Goal: Task Accomplishment & Management: Complete application form

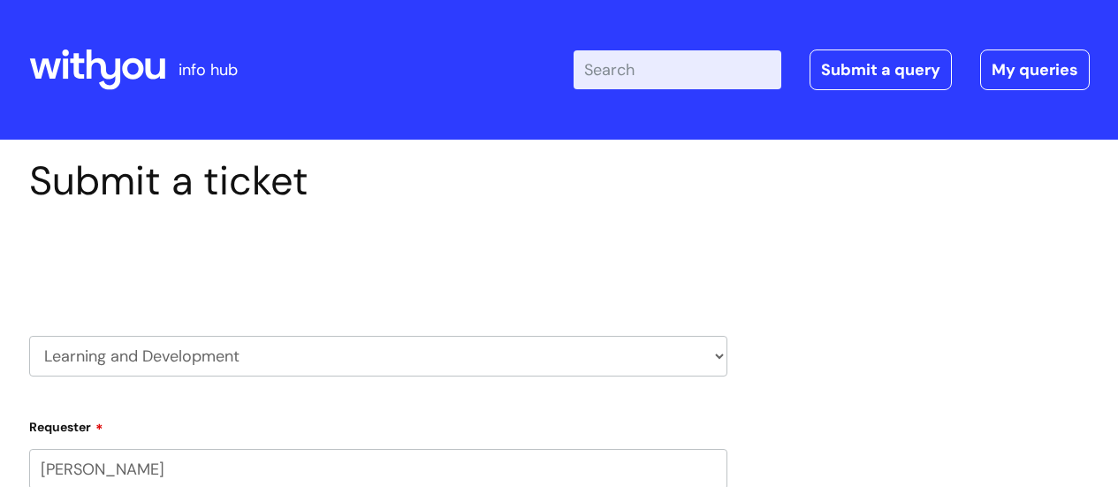
scroll to position [301, 0]
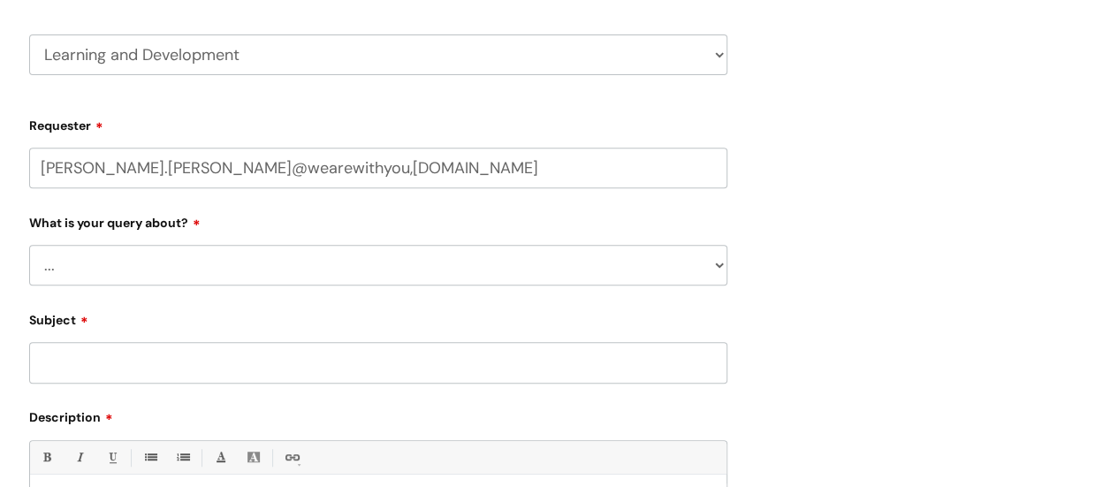
type input "[PERSON_NAME].[PERSON_NAME]@wearewithyou,[DOMAIN_NAME]"
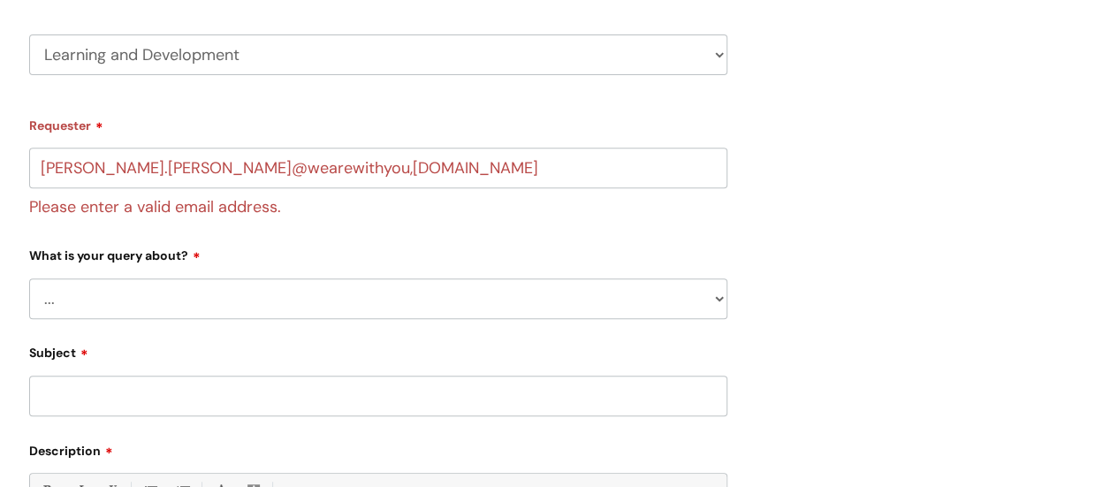
click at [123, 266] on div "What is your query about? ... Question about a training course or session booki…" at bounding box center [378, 279] width 698 height 78
select select "Question about a training course or session booking"
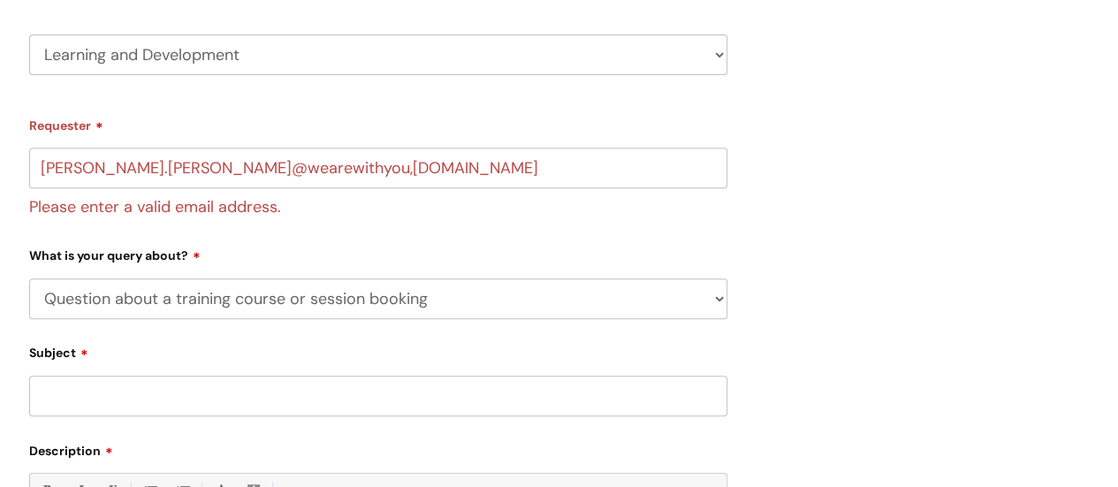
click at [29, 278] on select "... Question about a training course or session booking Ask about apprenticeshi…" at bounding box center [378, 298] width 698 height 41
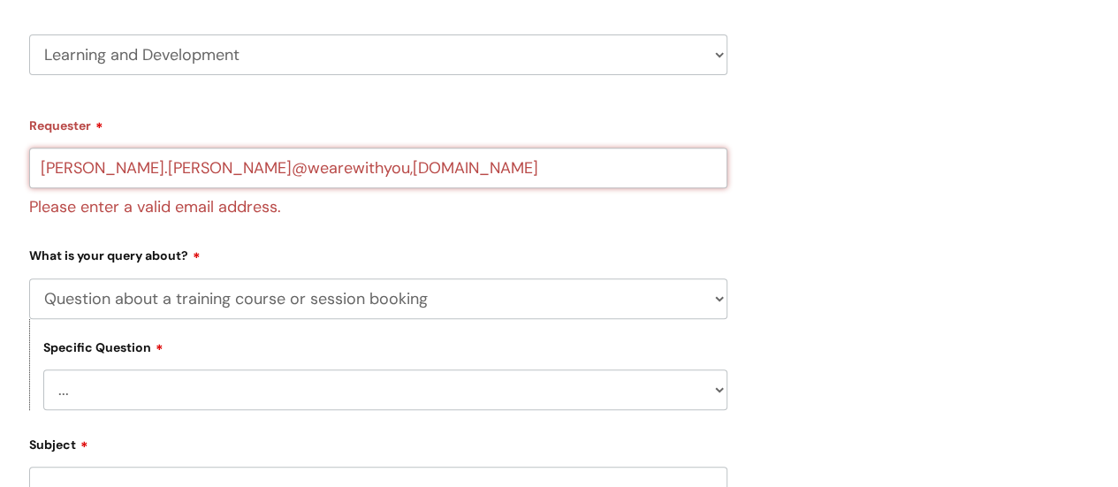
click at [256, 176] on input "colleen.bilton@wearewithyou,org.uk" at bounding box center [378, 168] width 698 height 41
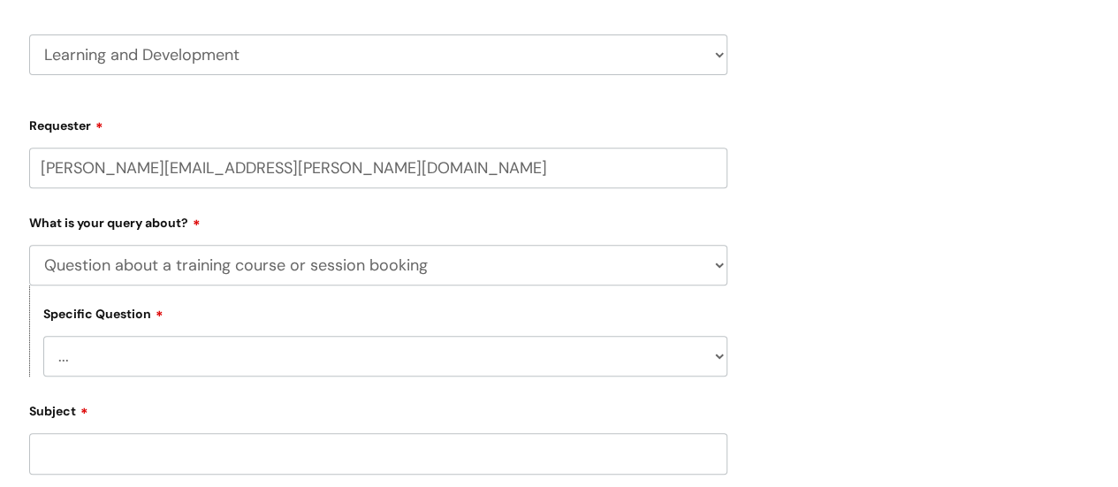
type input "colleen.bilton@wearewithyou.org.uk"
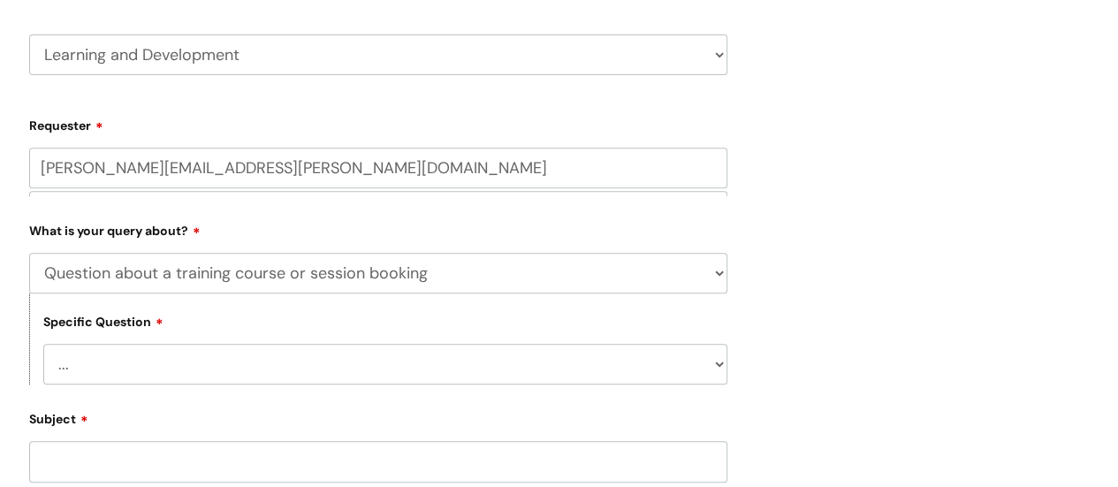
click at [108, 367] on div "Specific Question ... Training booking request Training dates/timetable Enquiry…" at bounding box center [378, 338] width 698 height 91
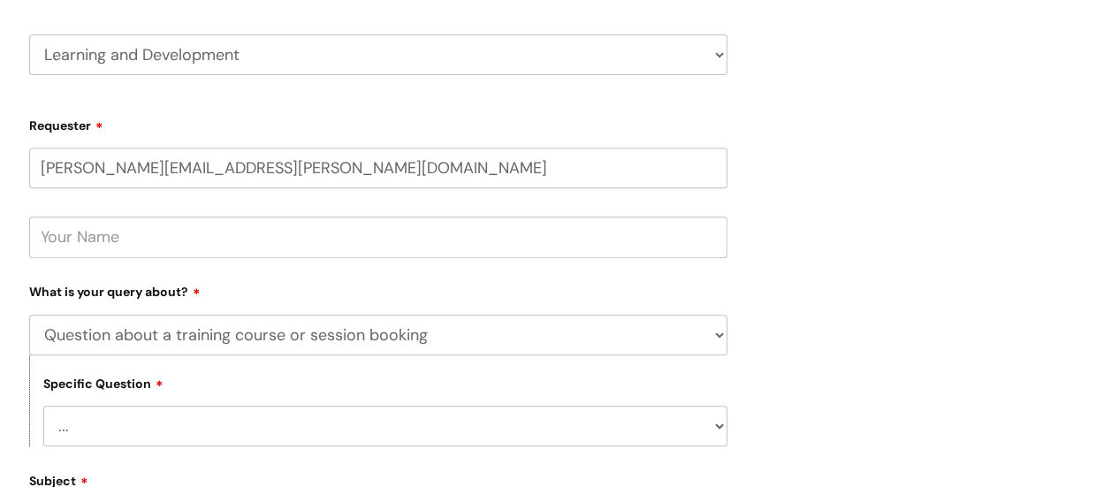
select select "Attendance query"
click at [43, 406] on select "... Training booking request Training dates/timetable Enquiry about a topic or …" at bounding box center [385, 426] width 684 height 41
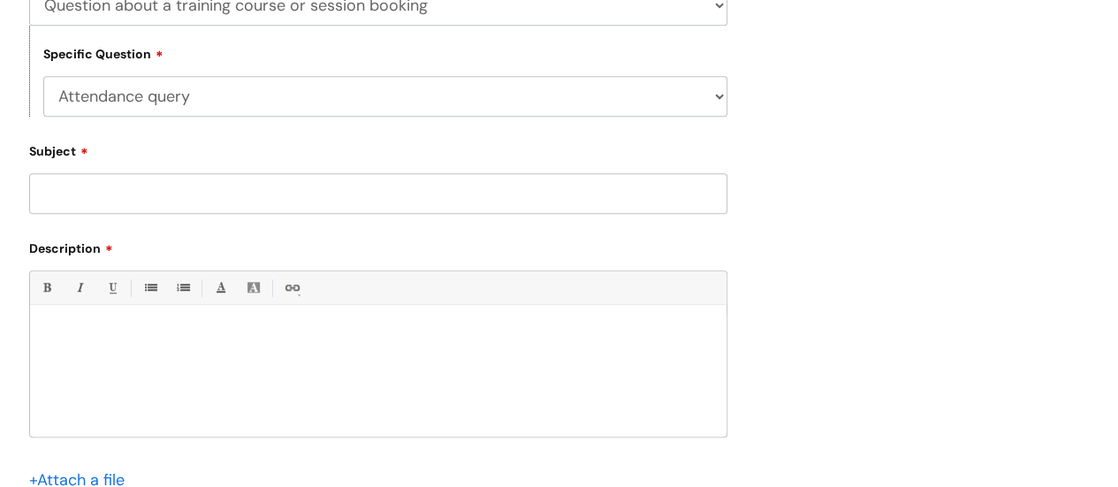
scroll to position [634, 0]
click at [102, 186] on input "Subject" at bounding box center [378, 190] width 698 height 41
type input "r"
type input "Cancellation"
click at [83, 331] on p at bounding box center [378, 332] width 670 height 16
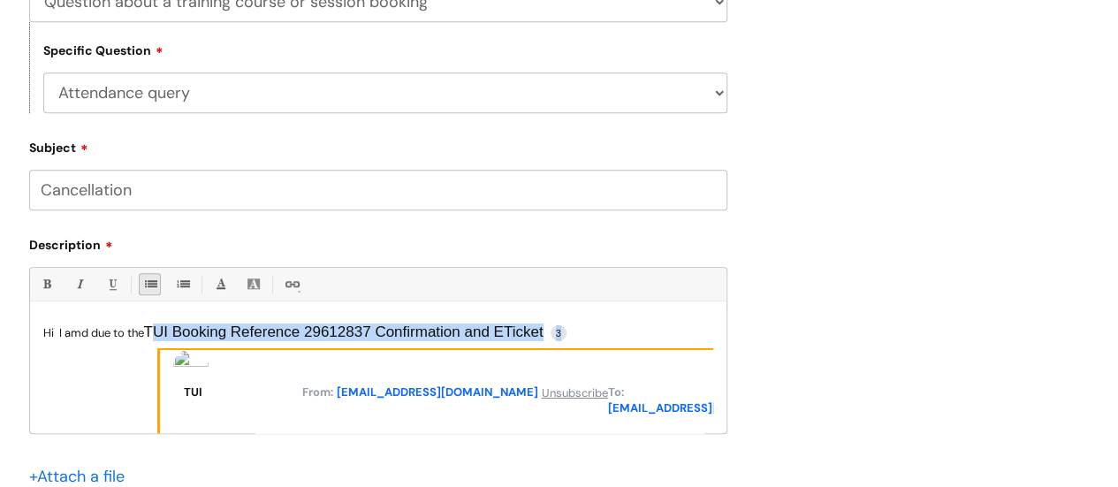
drag, startPoint x: 591, startPoint y: 332, endPoint x: 150, endPoint y: 330, distance: 440.9
click at [150, 330] on p "Hi I amd due to the TUI Booking Reference 29612837 Confirmation and ETicket 3" at bounding box center [378, 332] width 670 height 17
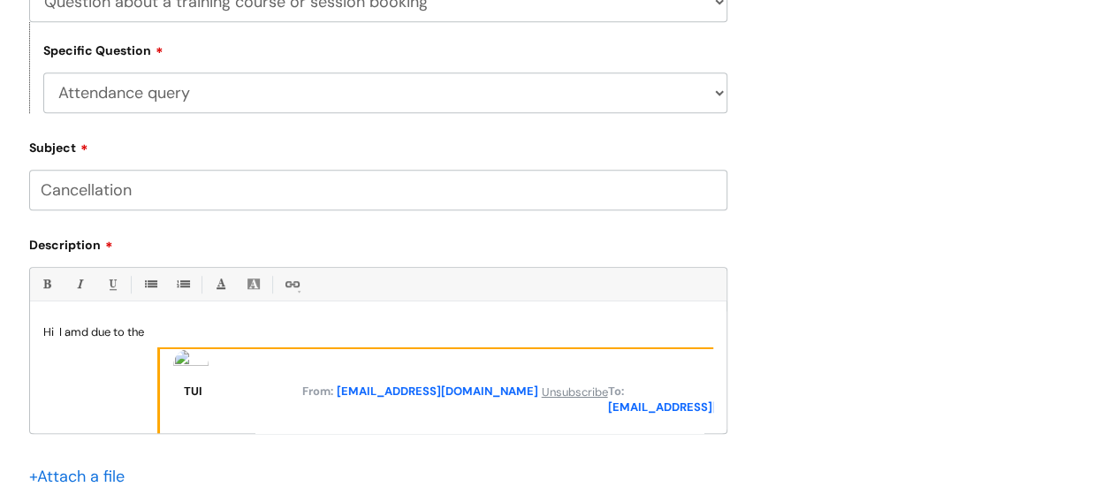
click at [885, 259] on div "Submit a ticket Select issue type HR / People IT and Support Clinical Drug Aler…" at bounding box center [559, 62] width 1087 height 1078
click at [654, 407] on span "lcbilton@yahoo.com" at bounding box center [702, 407] width 201 height 16
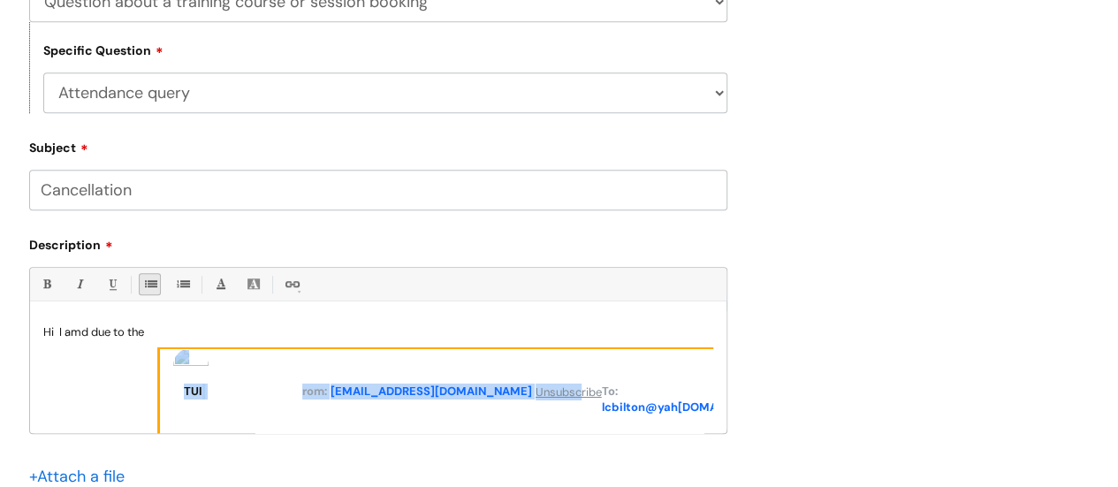
drag, startPoint x: 556, startPoint y: 389, endPoint x: 147, endPoint y: 342, distance: 411.7
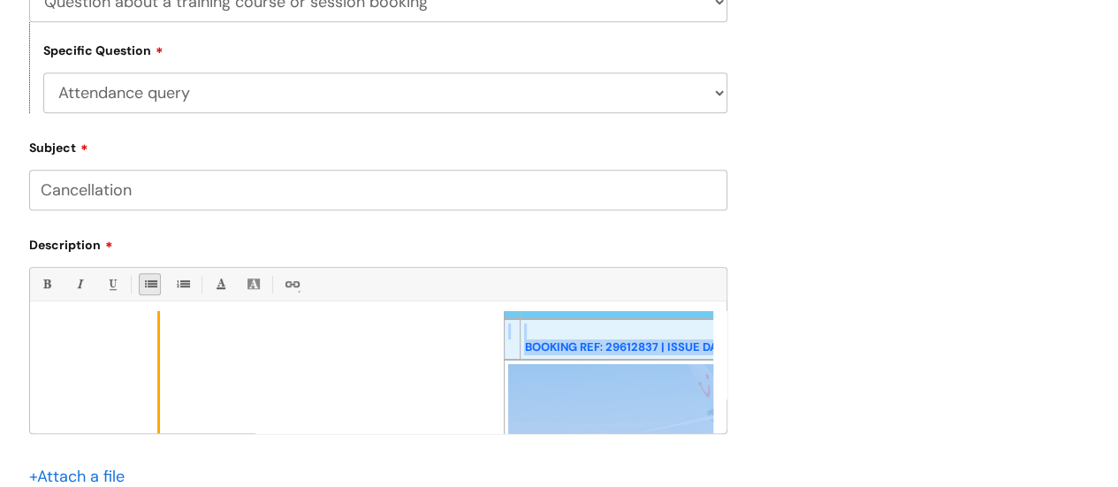
scroll to position [0, 0]
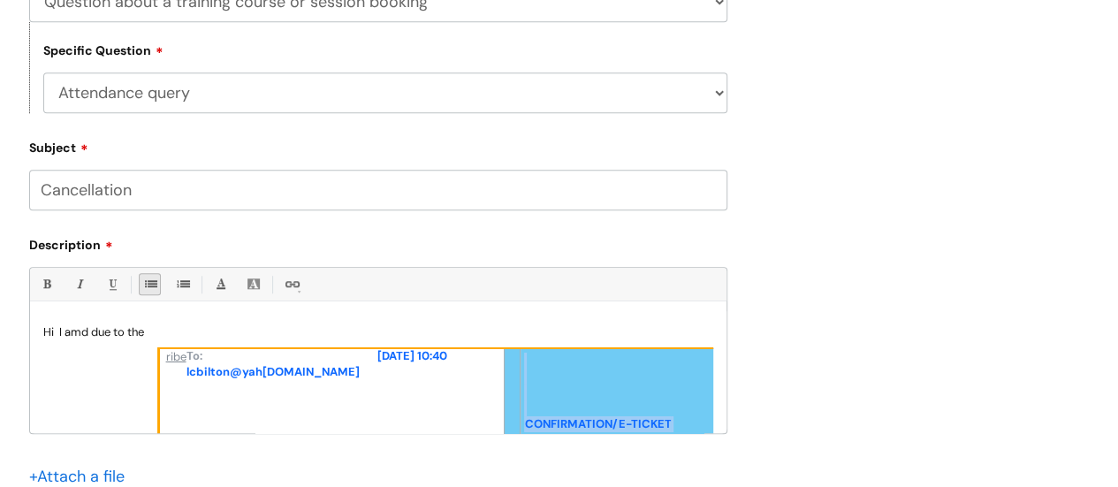
drag, startPoint x: 573, startPoint y: 377, endPoint x: 537, endPoint y: 300, distance: 85.8
click at [537, 300] on div "Bold (Ctrl-B) Italic (Ctrl-I) Underline(Ctrl-U) • Unordered List (Ctrl-Shift-7)…" at bounding box center [378, 350] width 698 height 166
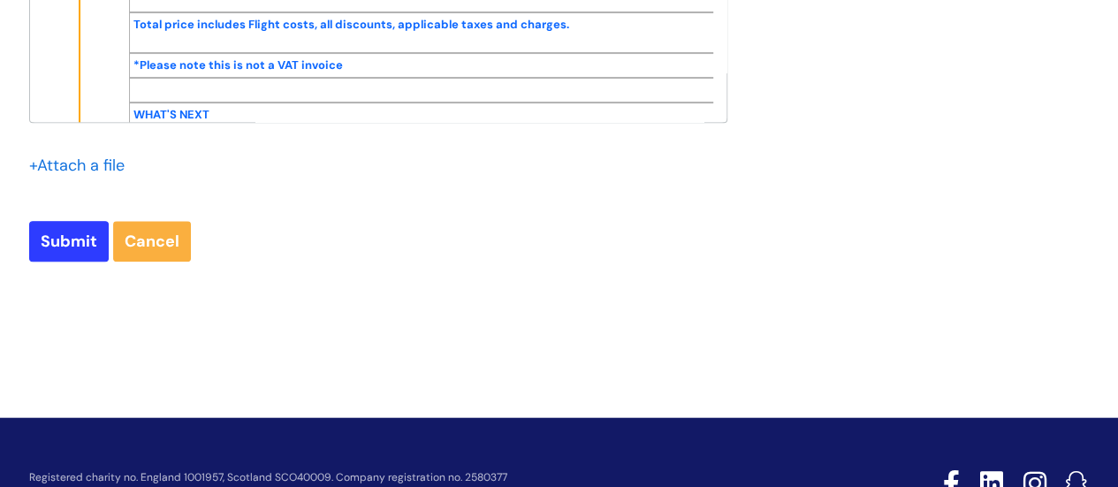
scroll to position [1016, 0]
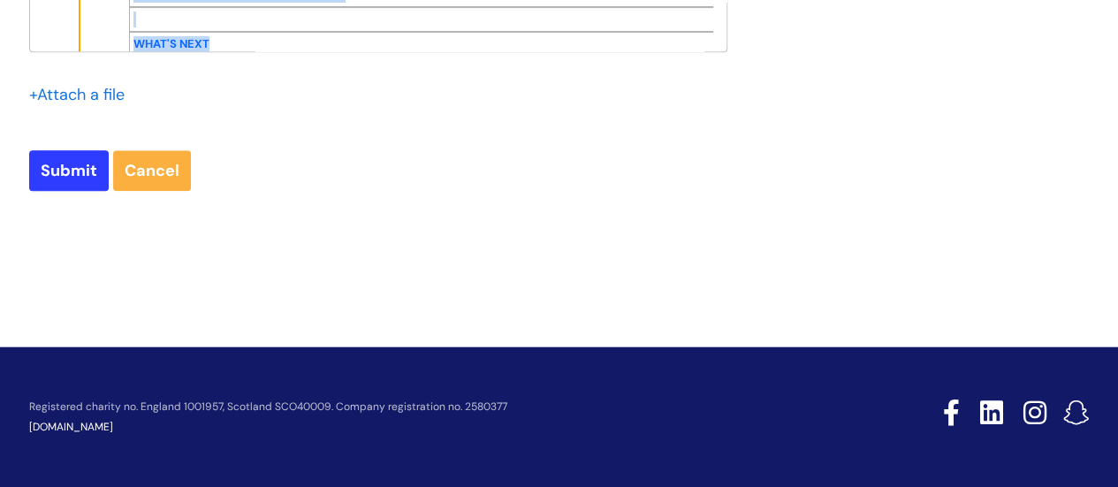
drag, startPoint x: 42, startPoint y: 330, endPoint x: 581, endPoint y: 27, distance: 619.1
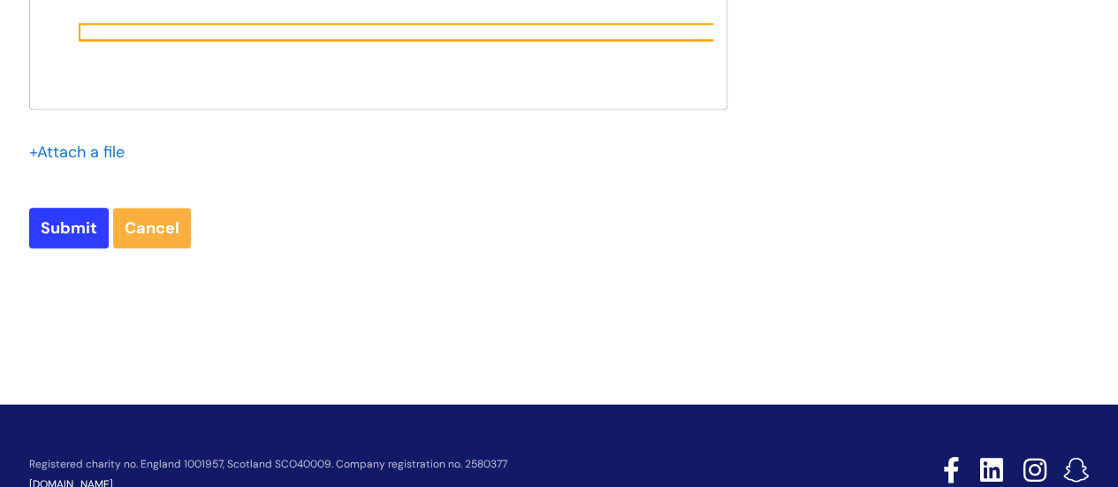
scroll to position [839, 0]
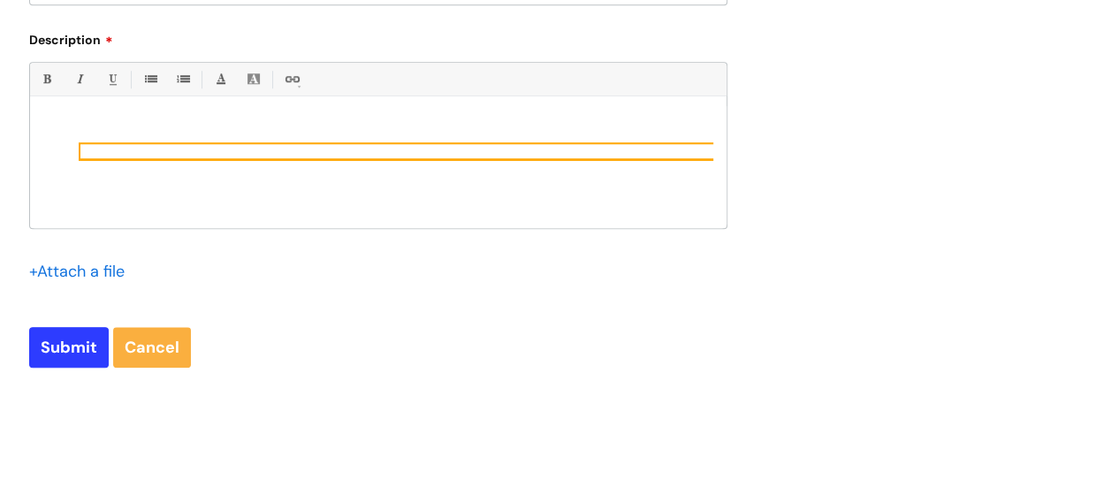
click at [498, 149] on div at bounding box center [462, 151] width 750 height 16
click at [610, 153] on div at bounding box center [462, 151] width 750 height 16
drag, startPoint x: 691, startPoint y: 148, endPoint x: 89, endPoint y: 158, distance: 601.8
click at [89, 158] on div at bounding box center [462, 151] width 750 height 16
click at [49, 114] on div at bounding box center [378, 167] width 696 height 122
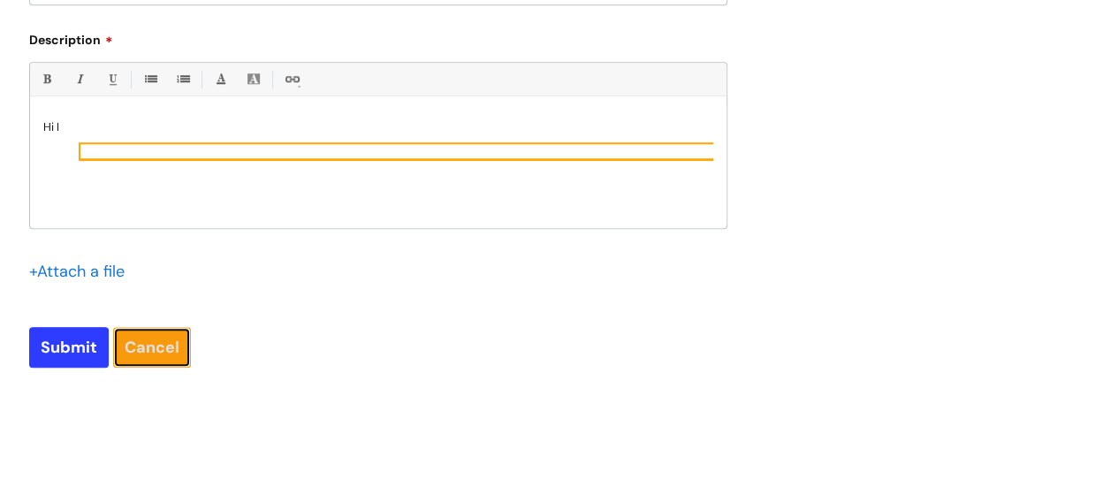
click at [153, 338] on link "Cancel" at bounding box center [152, 347] width 78 height 41
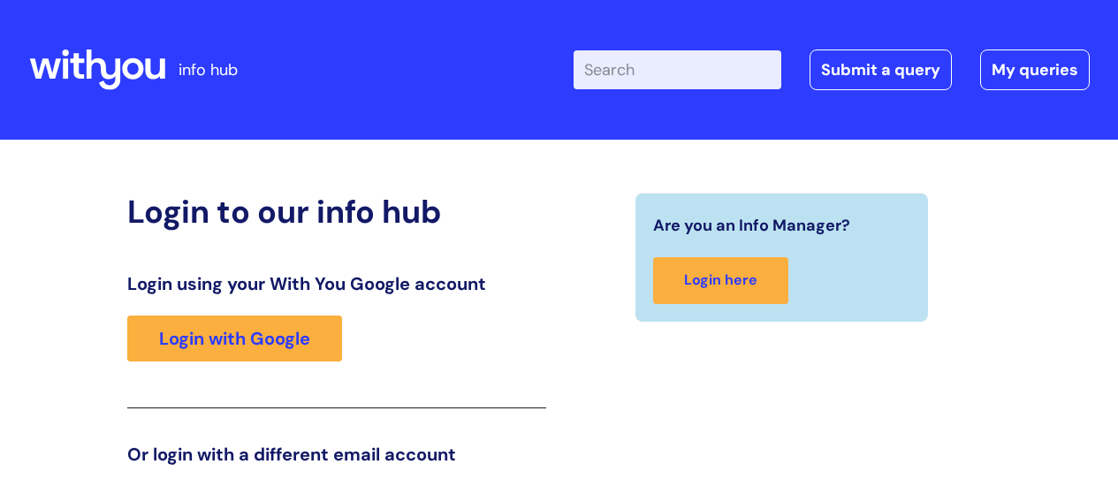
scroll to position [269, 0]
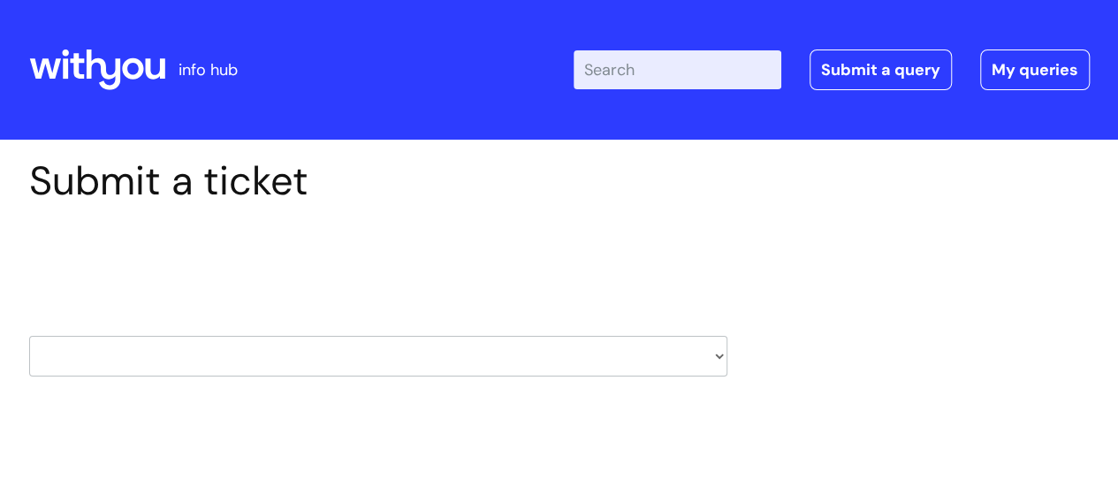
click at [717, 358] on select "HR / People IT and Support Clinical Drug Alerts Finance Accounts Data Support T…" at bounding box center [378, 356] width 698 height 41
select select "learning_and_development"
click at [29, 336] on select "HR / People IT and Support Clinical Drug Alerts Finance Accounts Data Support T…" at bounding box center [378, 356] width 698 height 41
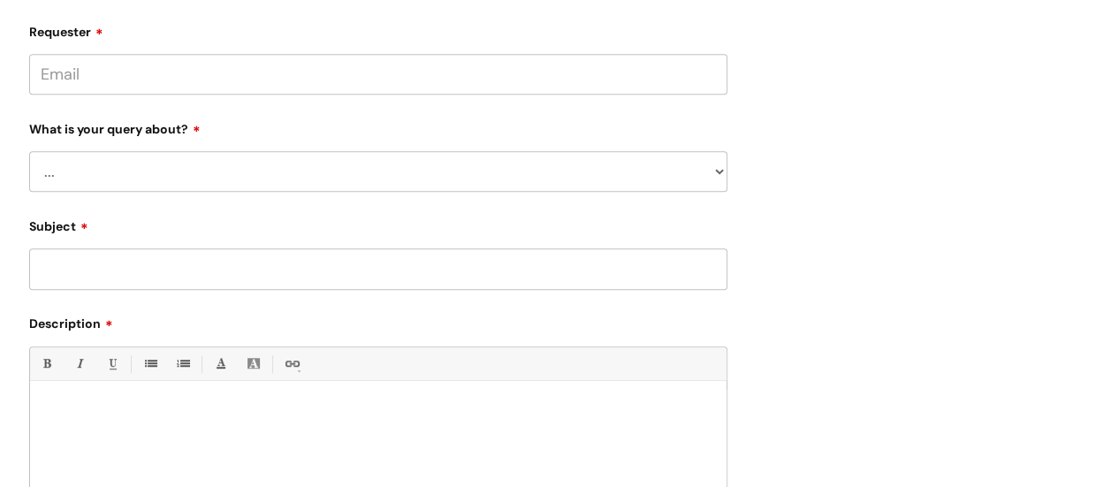
scroll to position [360, 0]
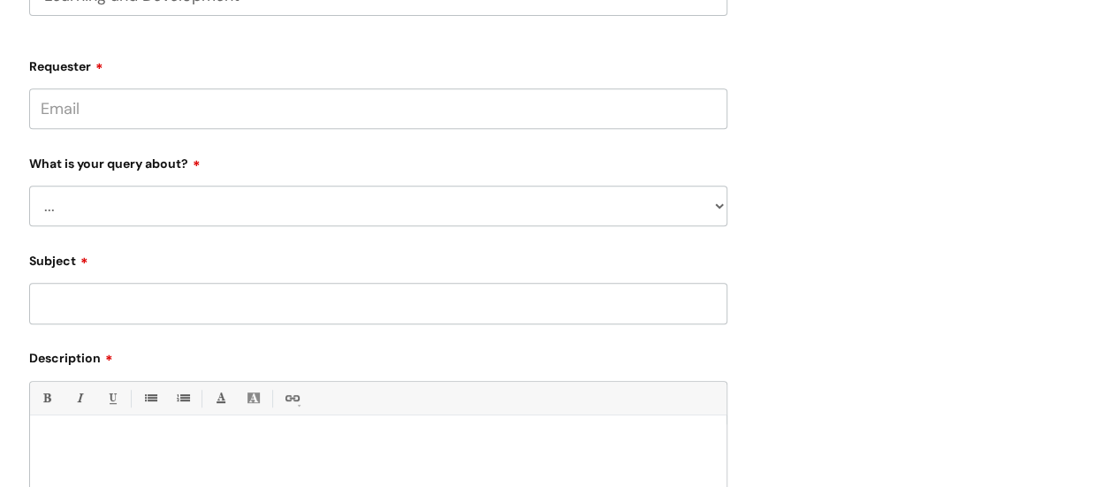
click at [92, 103] on input "Requester" at bounding box center [378, 108] width 698 height 41
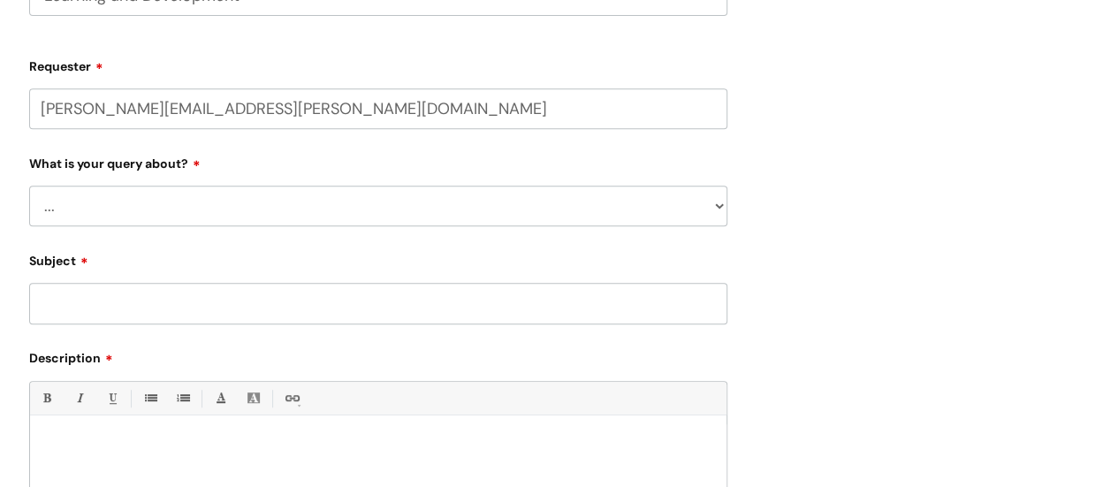
type input "colleen.bilton@wearewithyou.org.uk"
click at [76, 209] on select "... Question about a training course or session booking Ask about apprenticeshi…" at bounding box center [378, 206] width 698 height 41
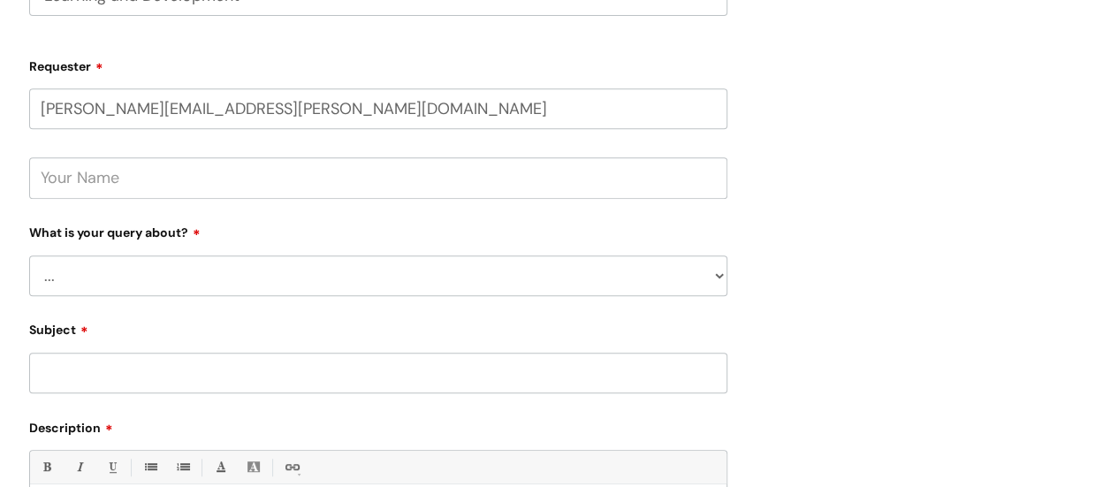
select select "Question about a training course or session booking"
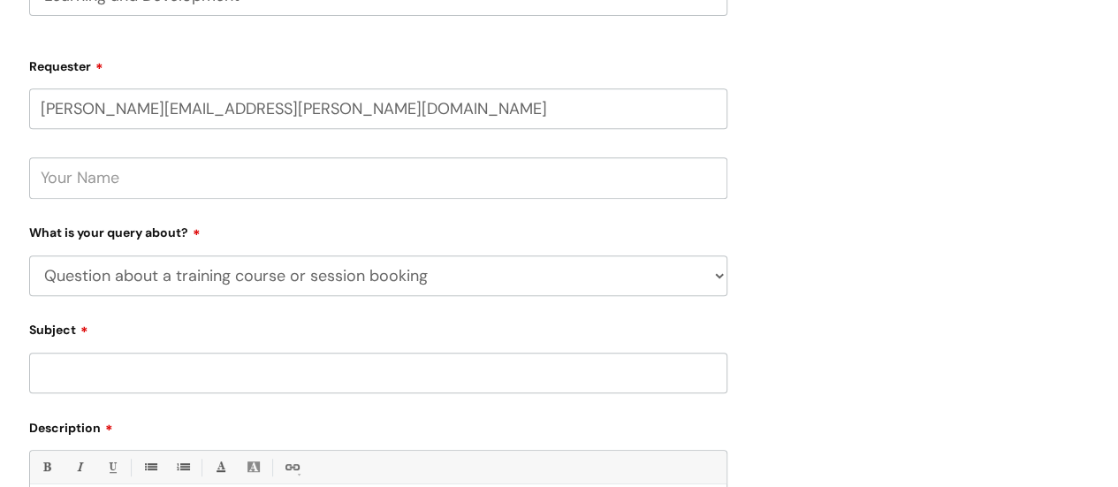
click at [29, 255] on select "... Question about a training course or session booking Ask about apprenticeshi…" at bounding box center [378, 275] width 698 height 41
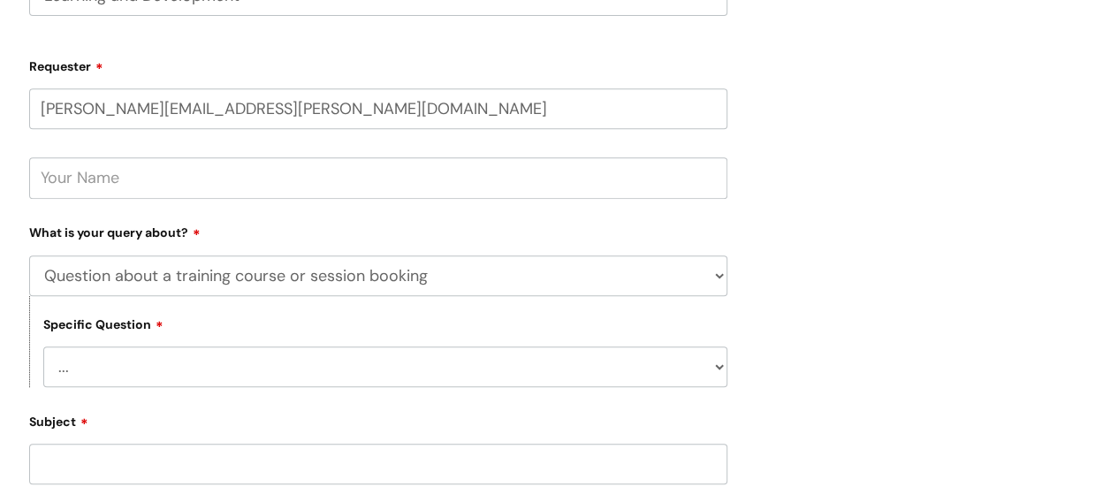
click at [75, 375] on select "... Training booking request Training dates/timetable Enquiry about a topic or …" at bounding box center [385, 366] width 684 height 41
select select "Attendance query"
click at [43, 346] on select "... Training booking request Training dates/timetable Enquiry about a topic or …" at bounding box center [385, 366] width 684 height 41
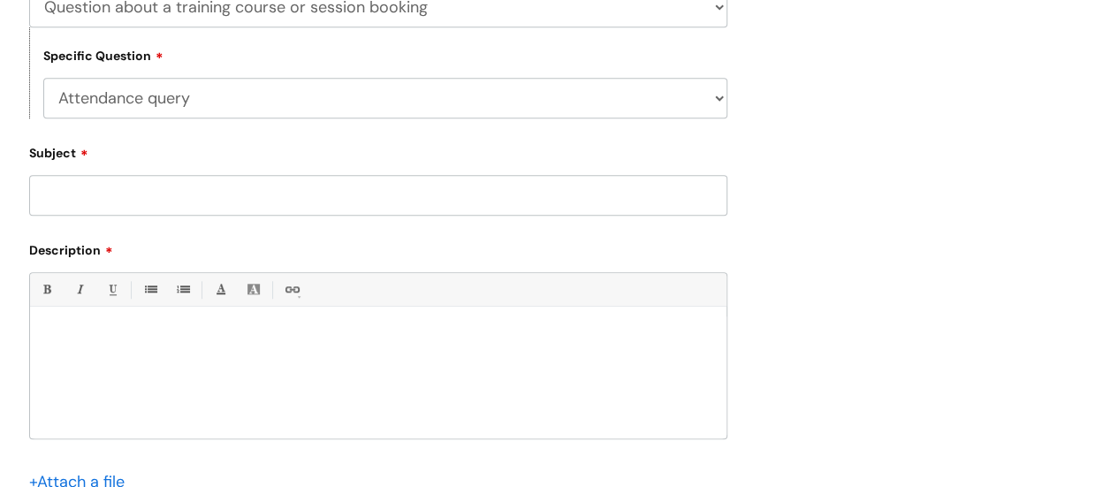
scroll to position [637, 0]
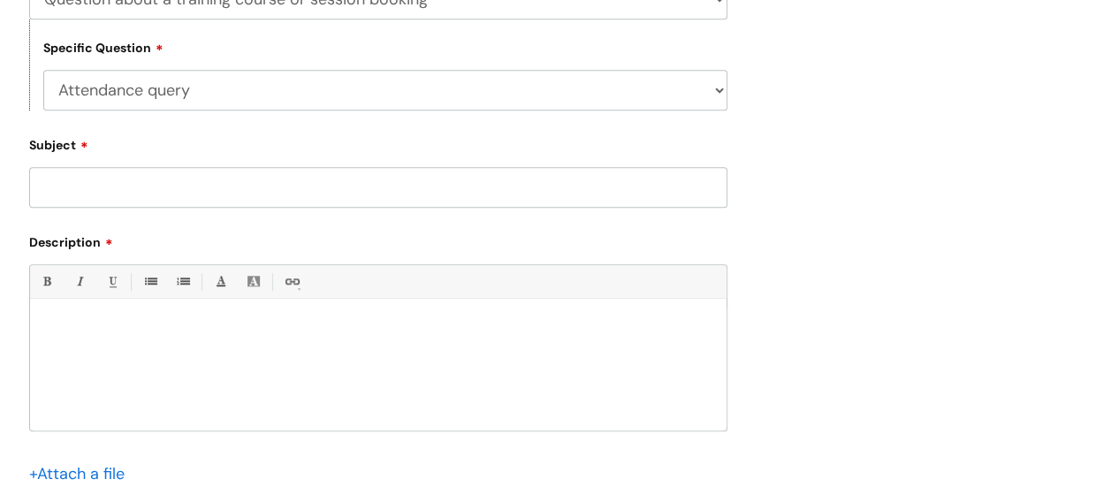
click at [95, 192] on input "Subject" at bounding box center [378, 187] width 698 height 41
click at [187, 193] on input "Thursday 4/9/25" at bounding box center [378, 187] width 698 height 41
paste input "Webinar: Why do men die by suicide?"
click at [187, 193] on input "Thursday 4/9/25 Webinar: Why do men die by suicide?" at bounding box center [378, 187] width 698 height 41
type input "Thursday 4/9/25 Webinar: Why do men die by suicide?"
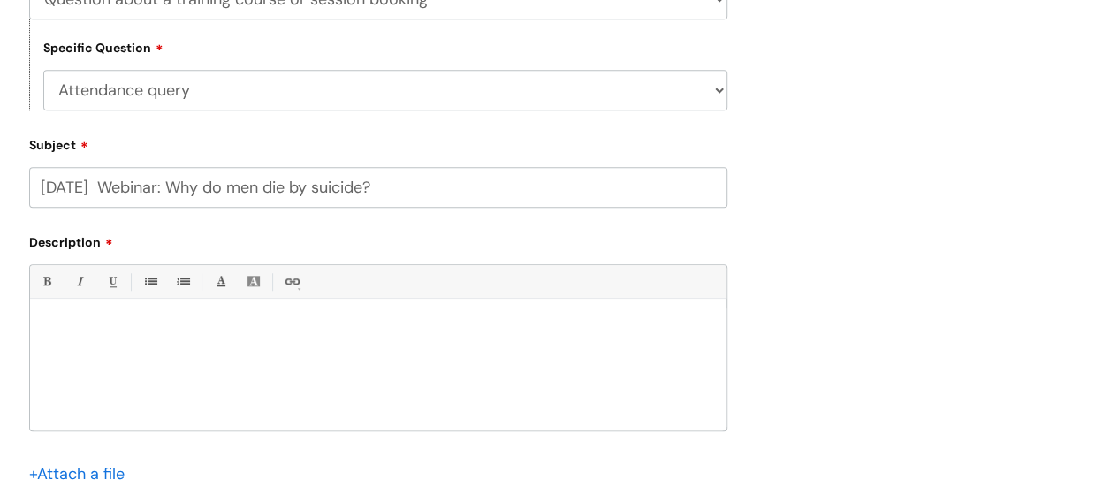
click at [89, 324] on p at bounding box center [378, 330] width 670 height 16
click at [304, 338] on div "Hi I was registered to attend the hour training but am in Newcastle tomorrow an…" at bounding box center [378, 369] width 696 height 122
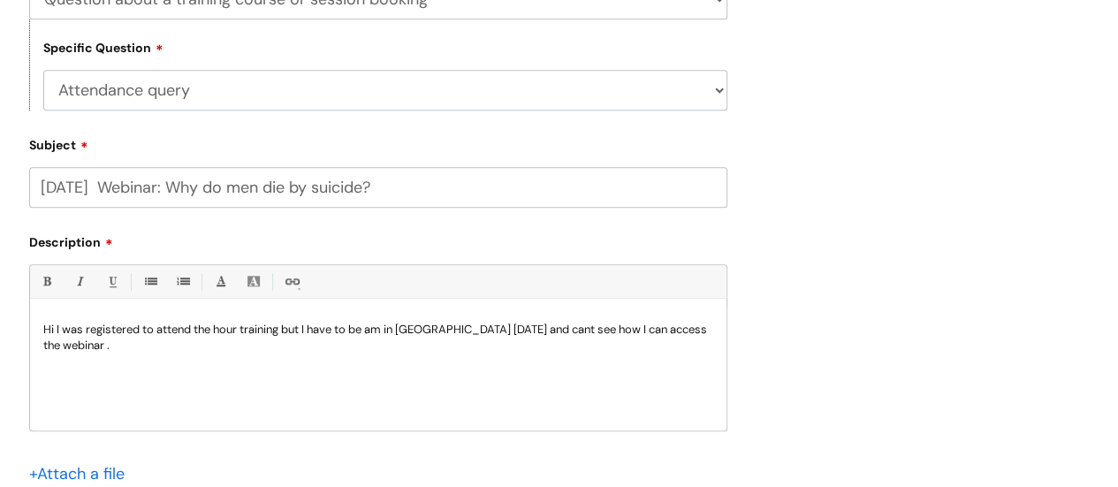
click at [385, 335] on p "Hi I was registered to attend the hour training but I have to be am in Newcastl…" at bounding box center [378, 338] width 670 height 32
click at [104, 349] on p "Hi I was registered to attend the hour training but I have to be in Newcastle t…" at bounding box center [378, 338] width 670 height 32
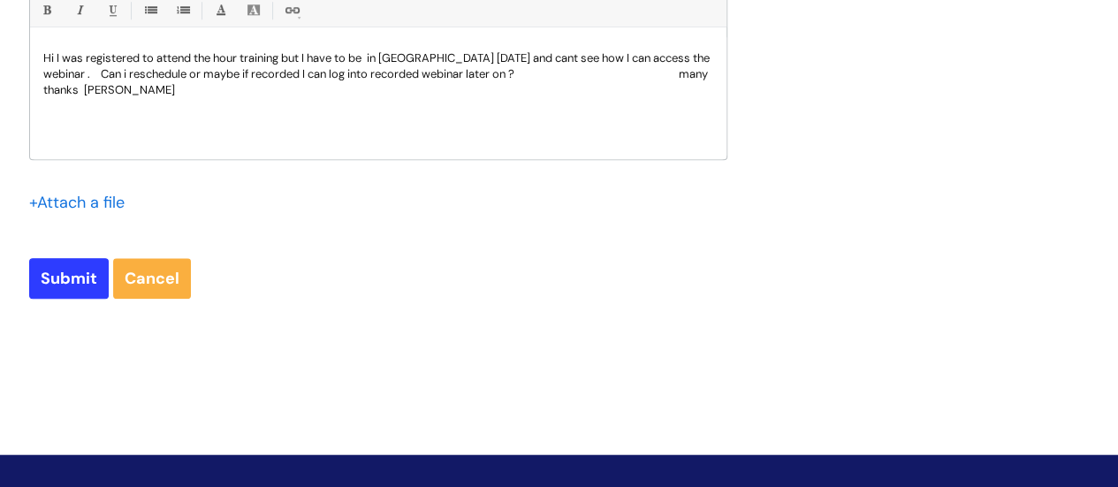
scroll to position [910, 0]
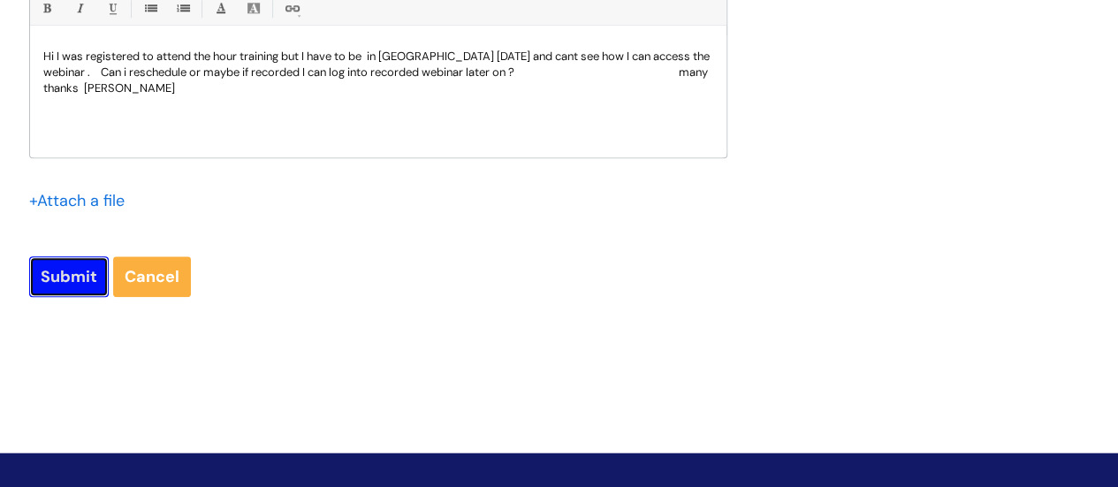
click at [72, 261] on input "Submit" at bounding box center [69, 276] width 80 height 41
type input "Please Wait..."
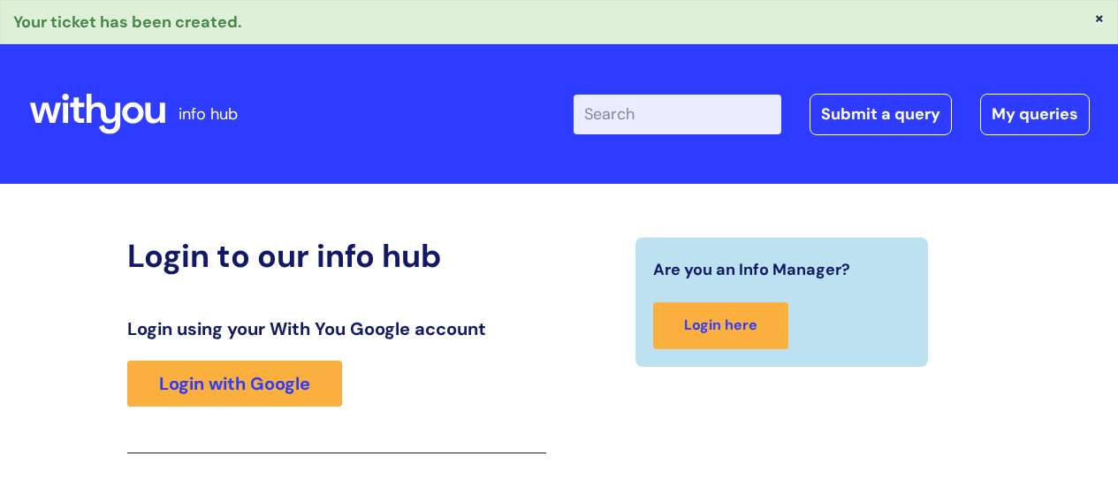
scroll to position [313, 0]
